Goal: Transaction & Acquisition: Purchase product/service

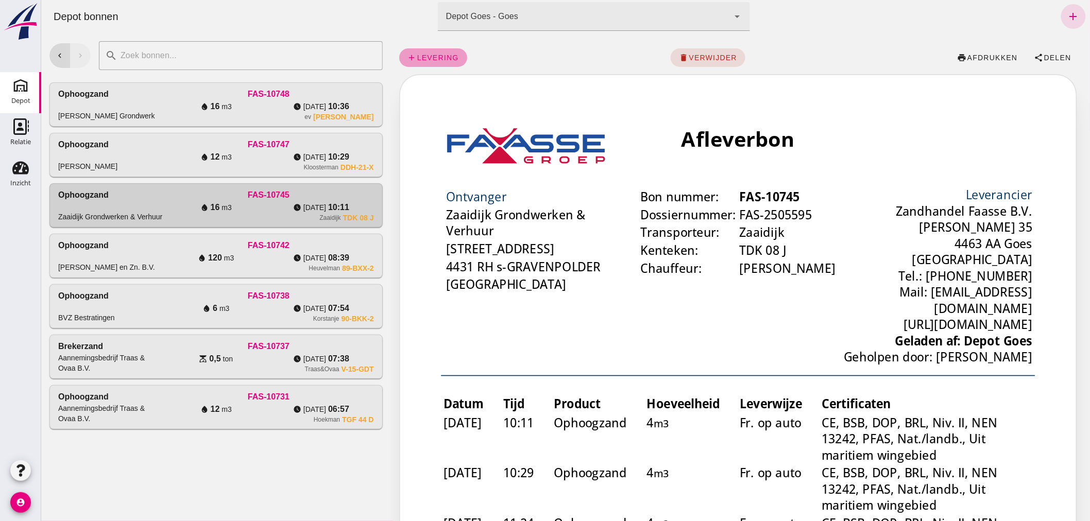
click at [433, 55] on span "levering" at bounding box center [437, 58] width 42 height 8
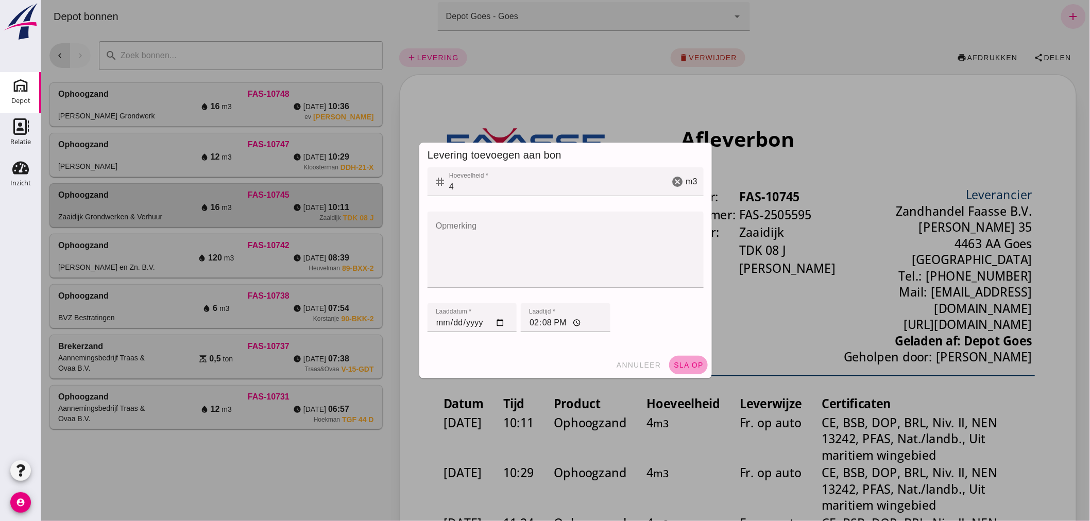
click at [683, 364] on span "sla op" at bounding box center [688, 365] width 30 height 8
click at [684, 363] on span "sla op" at bounding box center [688, 365] width 30 height 8
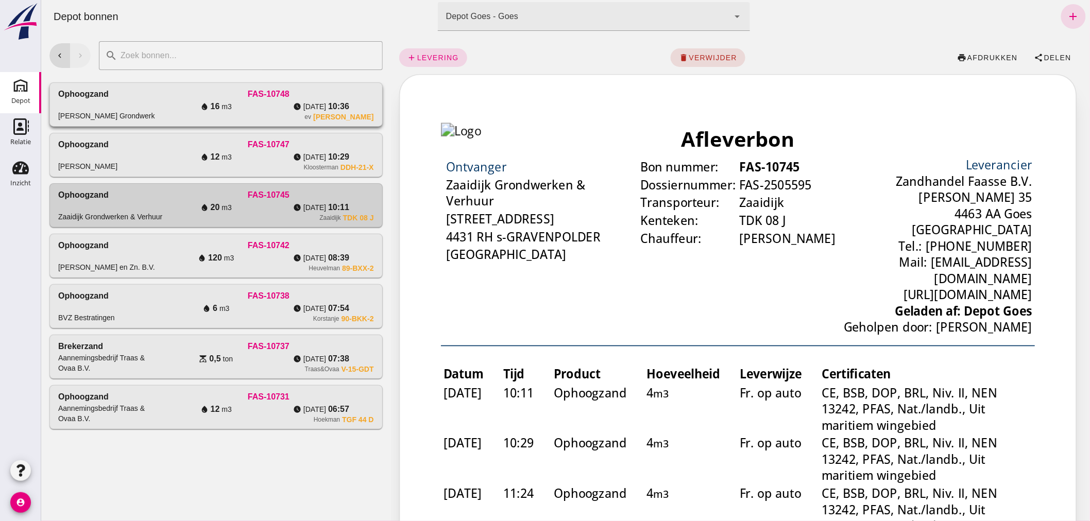
click at [136, 98] on div "[PERSON_NAME] Grondwerk" at bounding box center [110, 104] width 105 height 33
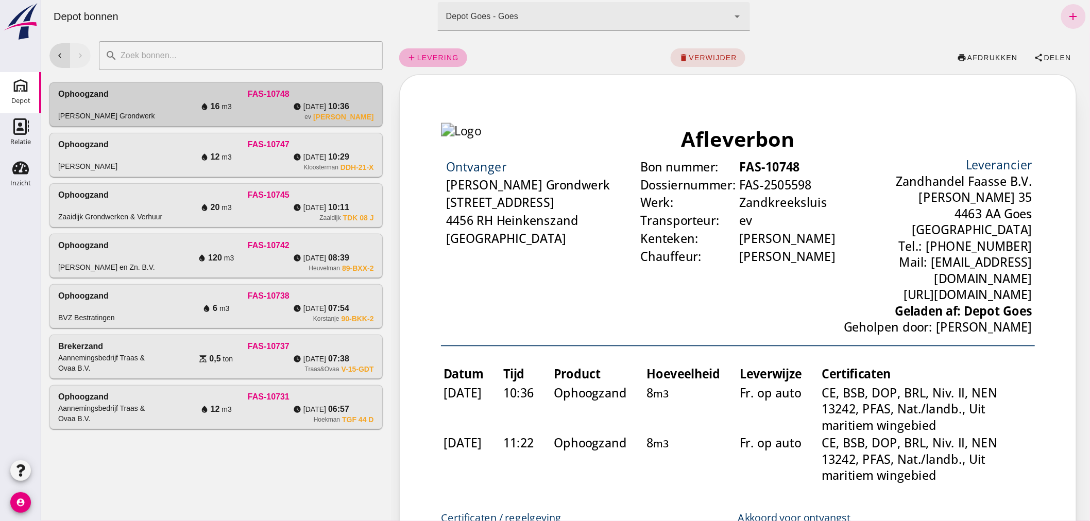
click at [440, 57] on span "levering" at bounding box center [437, 58] width 42 height 8
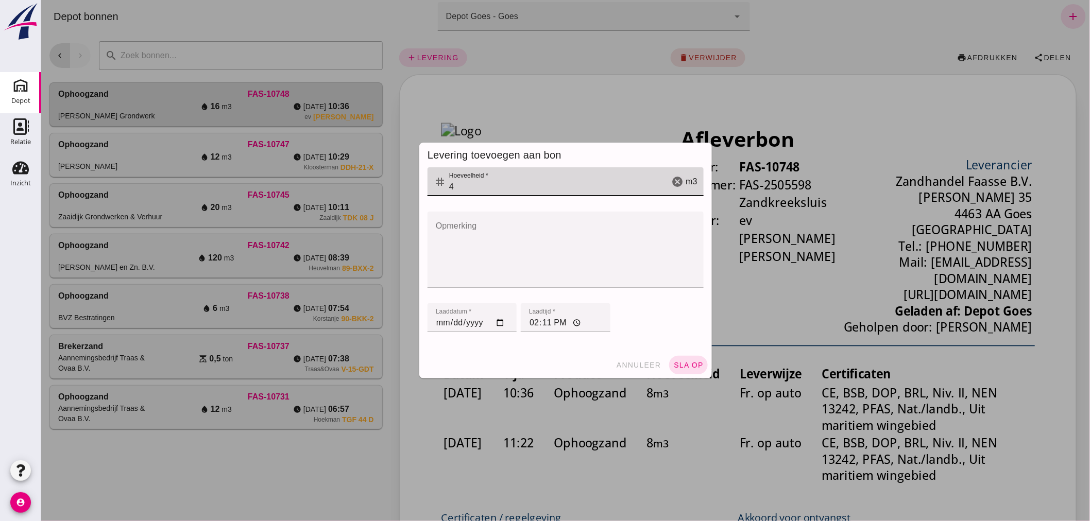
drag, startPoint x: 455, startPoint y: 184, endPoint x: 436, endPoint y: 191, distance: 19.7
click at [437, 190] on div "tag Hoeveelheid * Hoeveelheid * 4 cancel m3" at bounding box center [565, 181] width 276 height 29
type input "8"
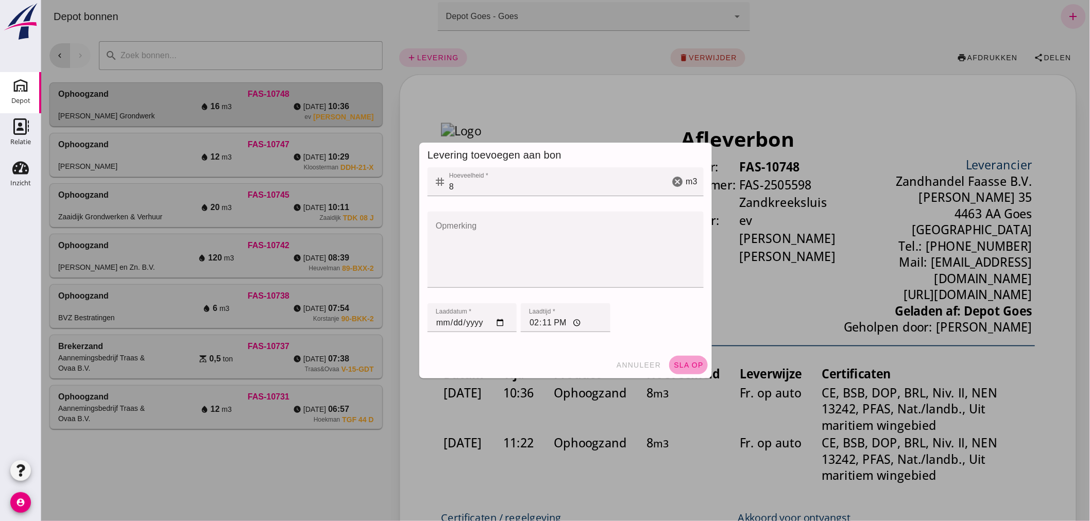
click at [675, 365] on span "sla op" at bounding box center [688, 365] width 30 height 8
click at [680, 361] on button "sla op" at bounding box center [688, 365] width 39 height 19
